Goal: Transaction & Acquisition: Obtain resource

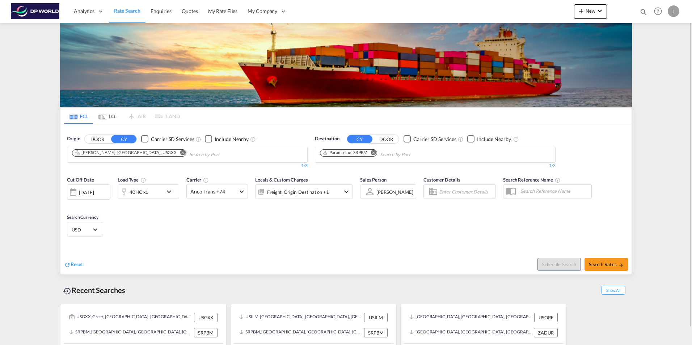
click at [180, 154] on md-icon "Remove" at bounding box center [182, 152] width 5 height 5
click at [112, 155] on input "Chips input." at bounding box center [106, 155] width 69 height 12
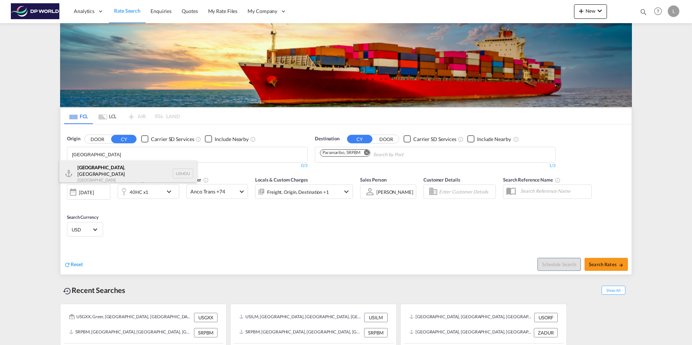
type input "[GEOGRAPHIC_DATA]"
click at [113, 169] on div "[GEOGRAPHIC_DATA] , [GEOGRAPHIC_DATA] [GEOGRAPHIC_DATA] USHOU" at bounding box center [127, 174] width 137 height 26
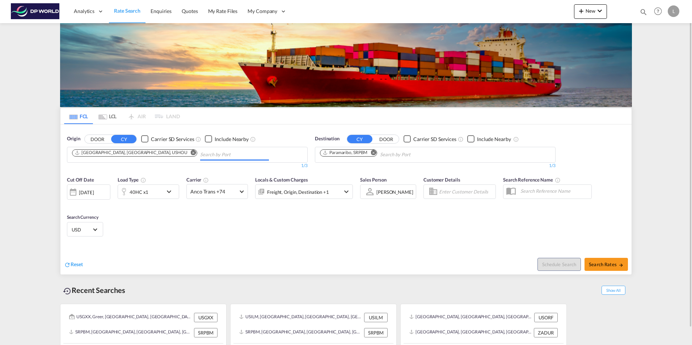
click at [373, 152] on md-icon "Remove" at bounding box center [373, 152] width 5 height 5
click at [342, 155] on body "Analytics Dashboard Rate Search Enquiries Quotes My Rate Files My Company" at bounding box center [346, 172] width 692 height 345
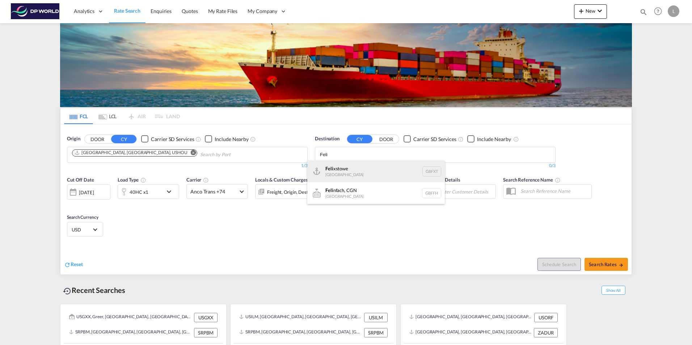
type input "Feli"
click at [346, 174] on div "Feli xstowe [GEOGRAPHIC_DATA] GBFXT" at bounding box center [375, 172] width 137 height 22
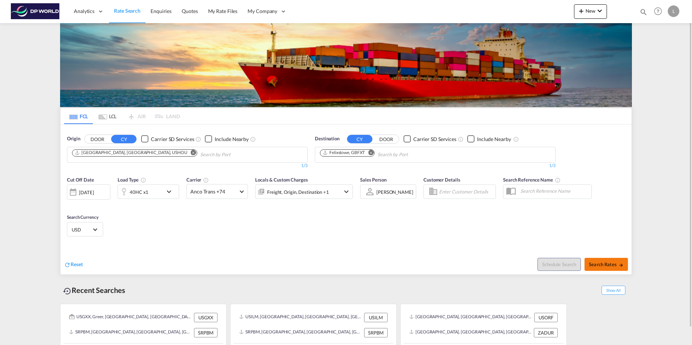
click at [598, 265] on span "Search Rates" at bounding box center [606, 265] width 35 height 6
type input "USHOU to GBFXT / [DATE]"
